Goal: Transaction & Acquisition: Book appointment/travel/reservation

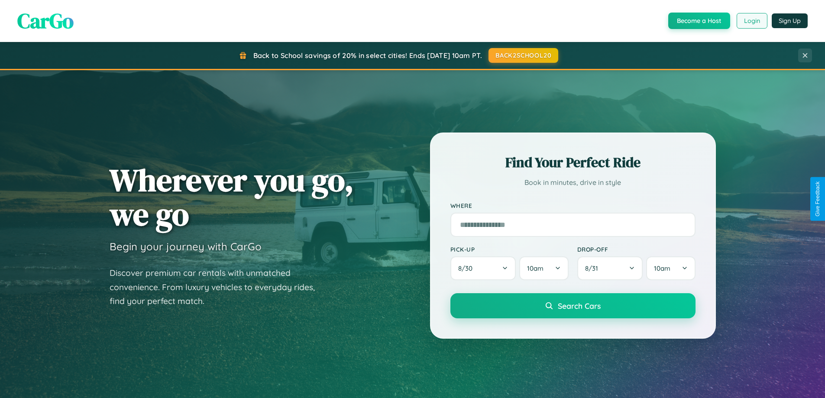
click at [751, 21] on button "Login" at bounding box center [752, 21] width 31 height 16
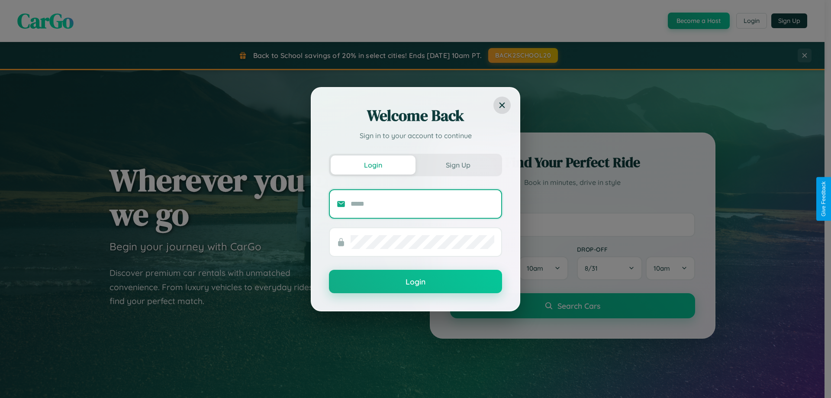
click at [423, 204] on input "text" at bounding box center [423, 204] width 144 height 14
type input "**********"
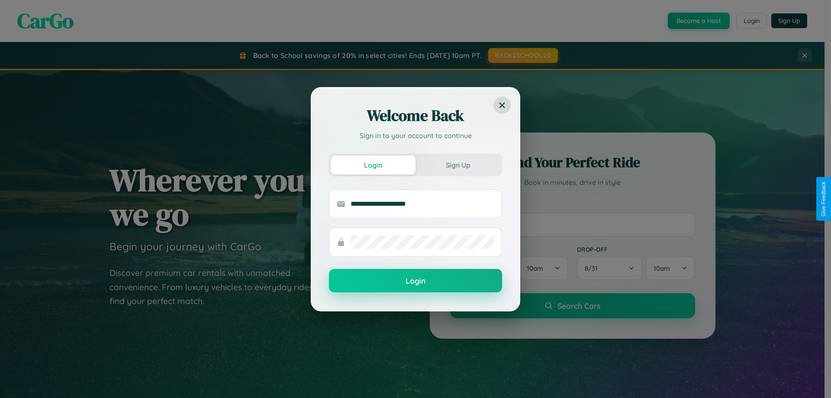
click at [416, 281] on button "Login" at bounding box center [415, 280] width 173 height 23
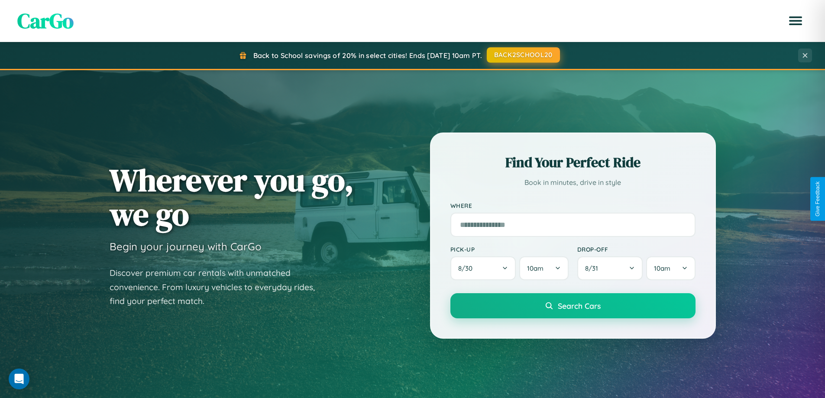
click at [523, 55] on button "BACK2SCHOOL20" at bounding box center [523, 55] width 73 height 16
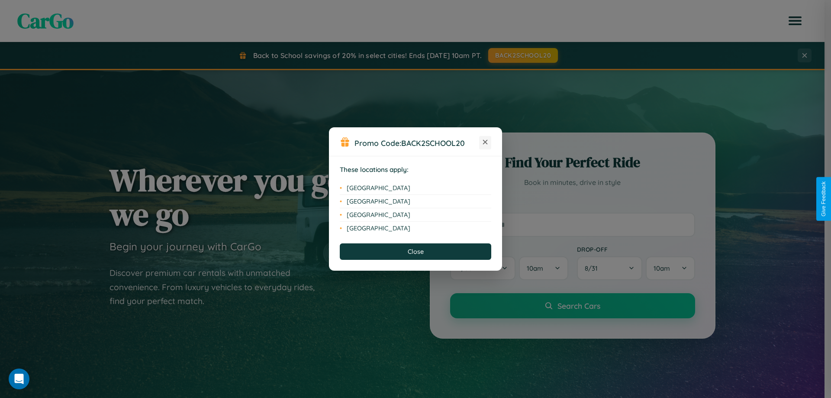
click at [485, 142] on icon at bounding box center [485, 142] width 5 height 5
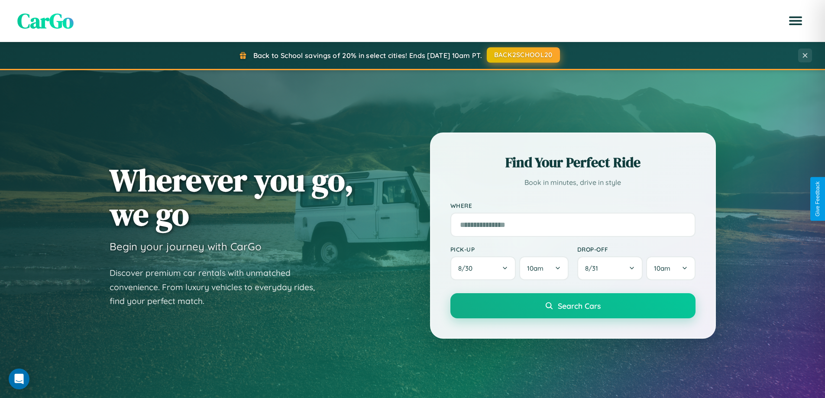
click at [523, 55] on button "BACK2SCHOOL20" at bounding box center [523, 55] width 73 height 16
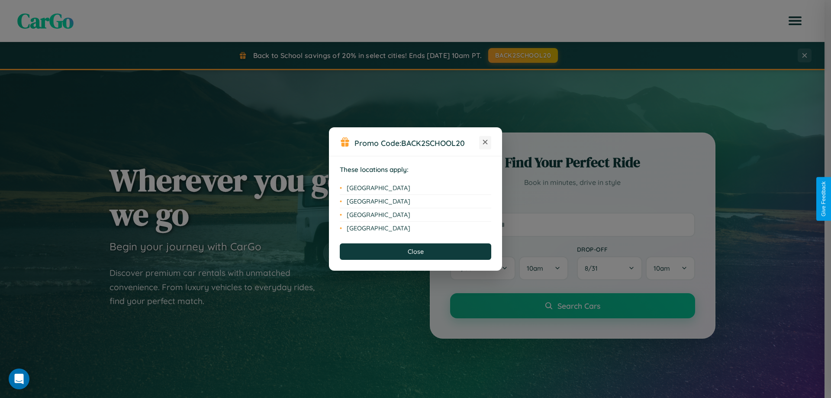
click at [485, 142] on icon at bounding box center [485, 142] width 5 height 5
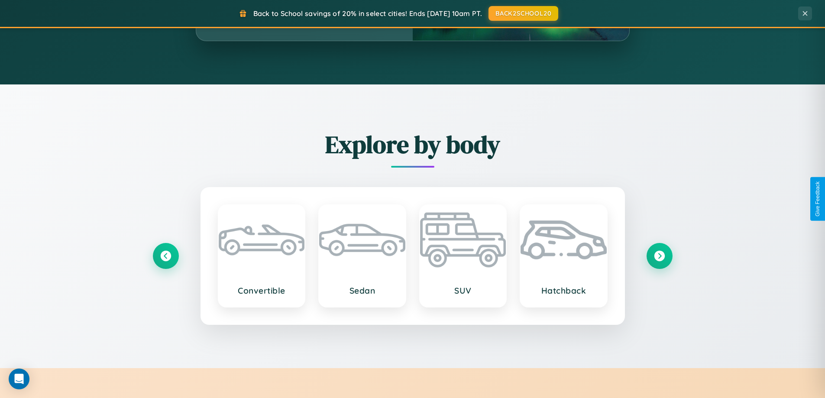
scroll to position [1015, 0]
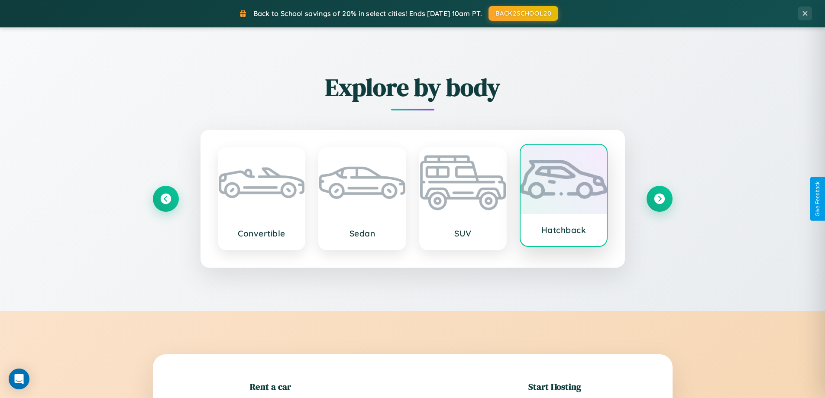
click at [563, 197] on div at bounding box center [563, 179] width 86 height 69
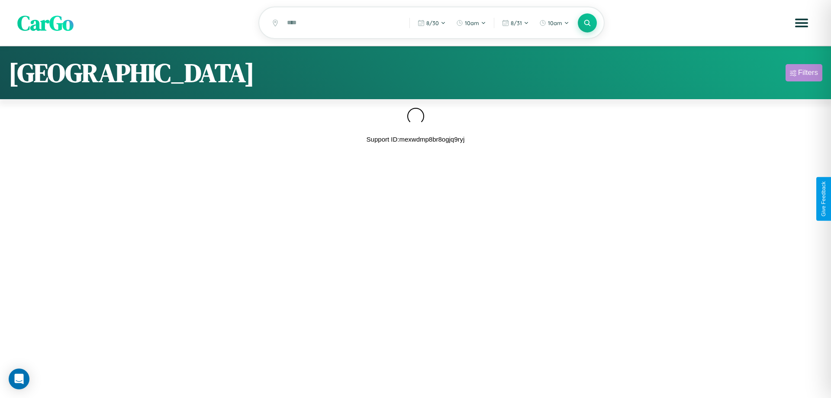
click at [804, 74] on div "Filters" at bounding box center [808, 72] width 20 height 9
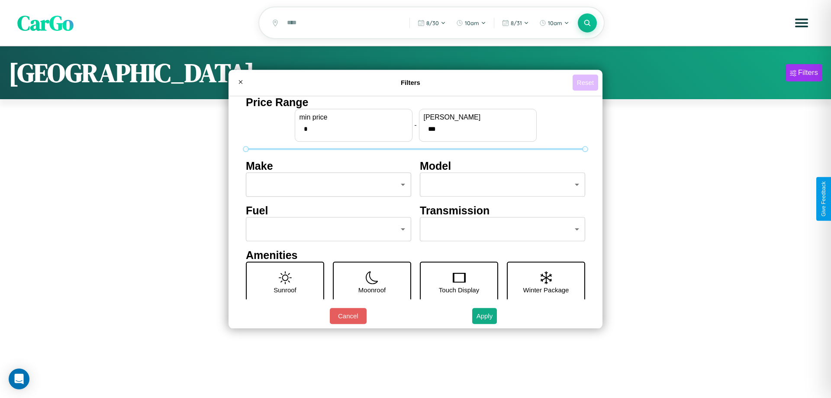
click at [585, 82] on button "Reset" at bounding box center [586, 82] width 26 height 16
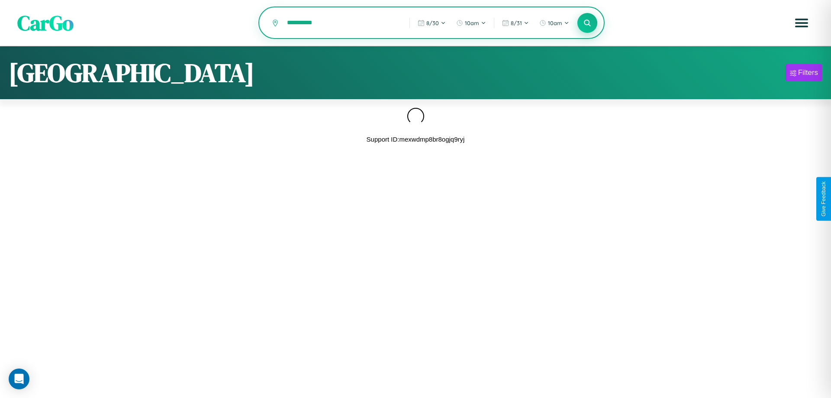
type input "**********"
click at [588, 23] on icon at bounding box center [587, 23] width 8 height 8
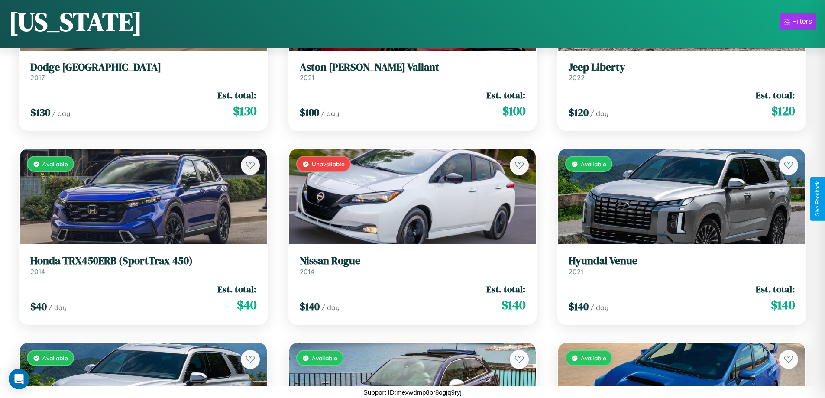
scroll to position [4194, 0]
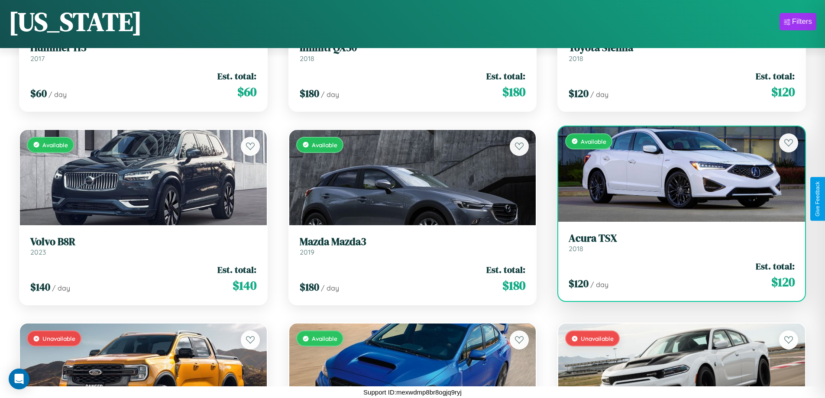
click at [676, 243] on h3 "Acura TSX" at bounding box center [682, 238] width 226 height 13
